Goal: Transaction & Acquisition: Purchase product/service

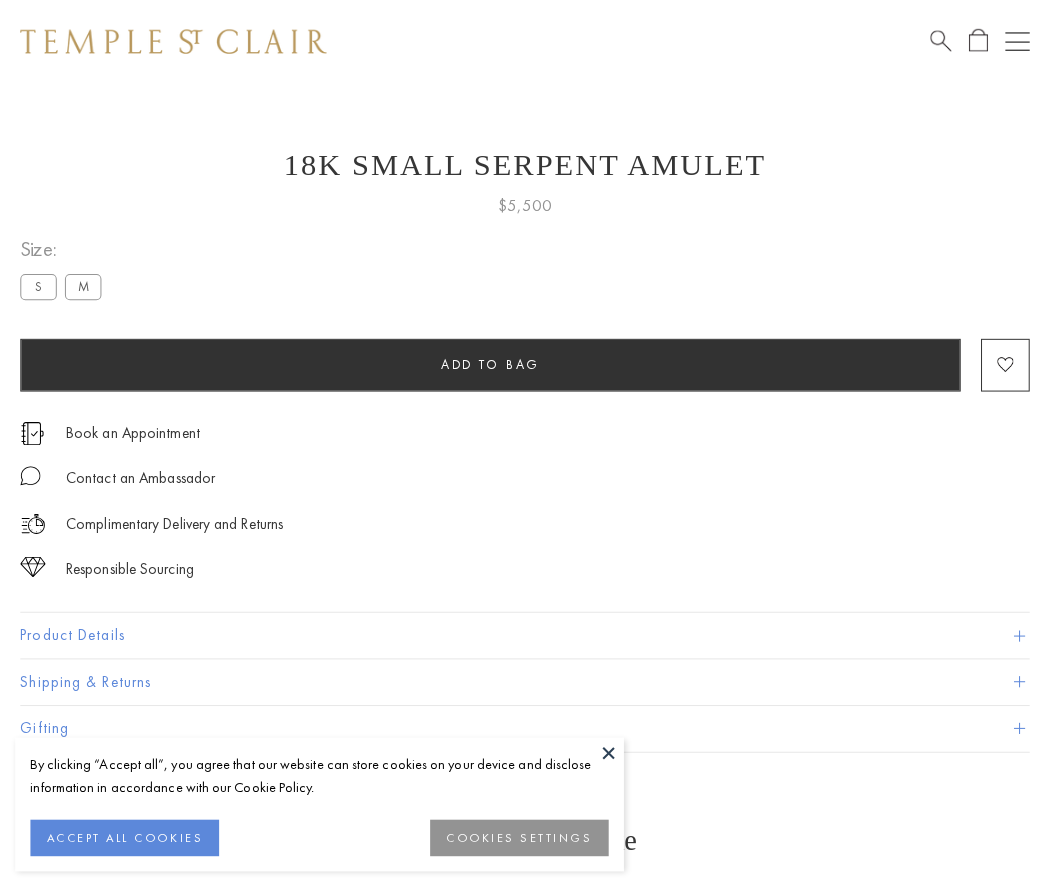
scroll to position [23, 0]
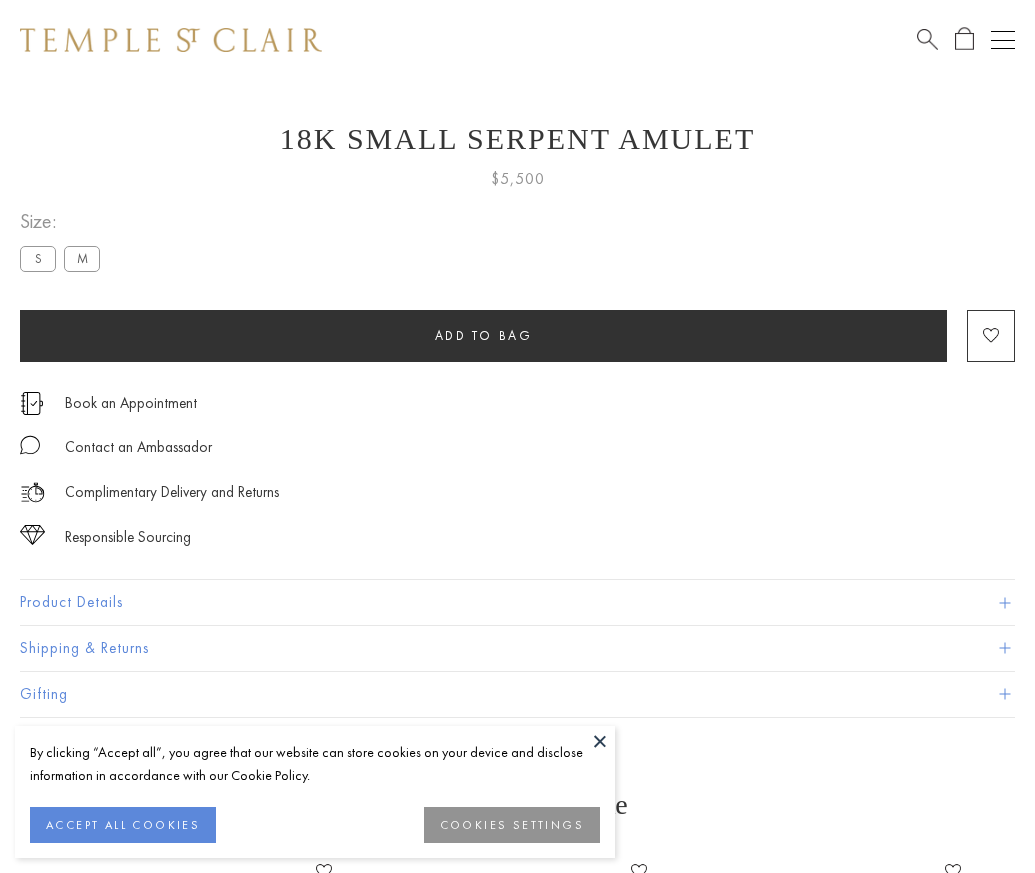
click at [483, 335] on span "Add to bag" at bounding box center [484, 335] width 98 height 17
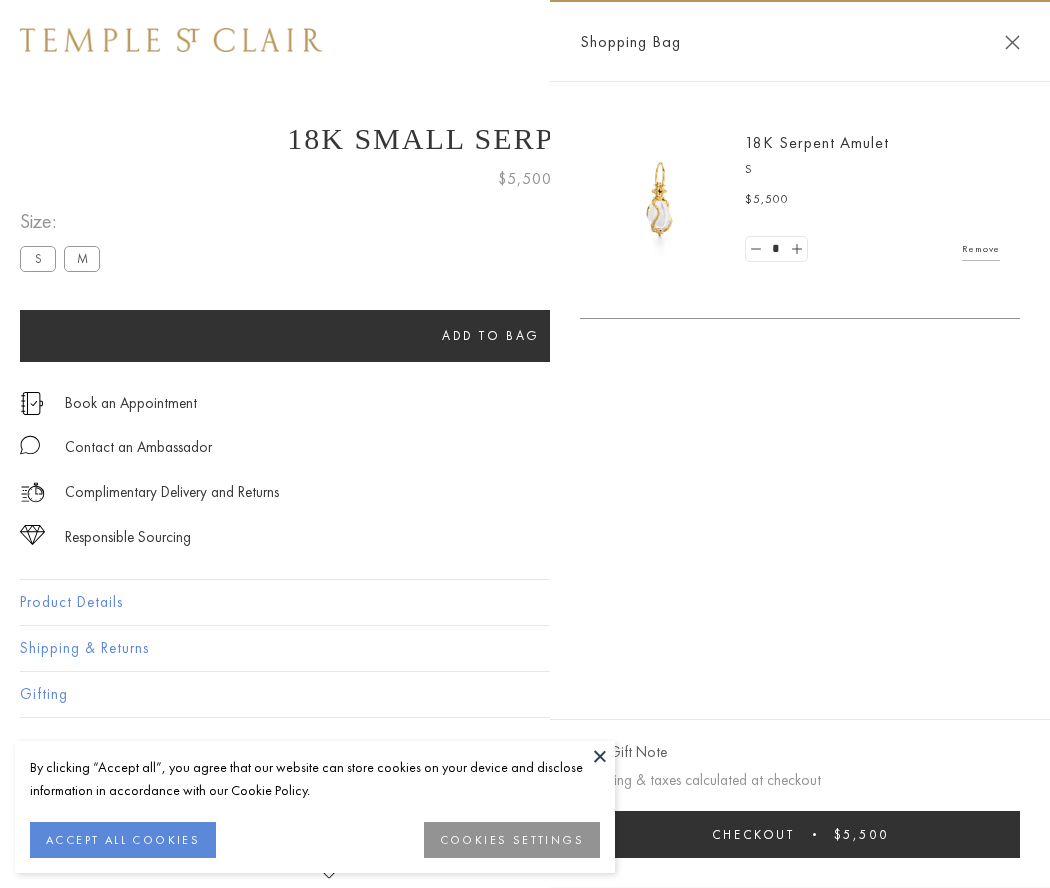
click at [816, 834] on span "submit" at bounding box center [814, 834] width 3 height 3
